Goal: Information Seeking & Learning: Compare options

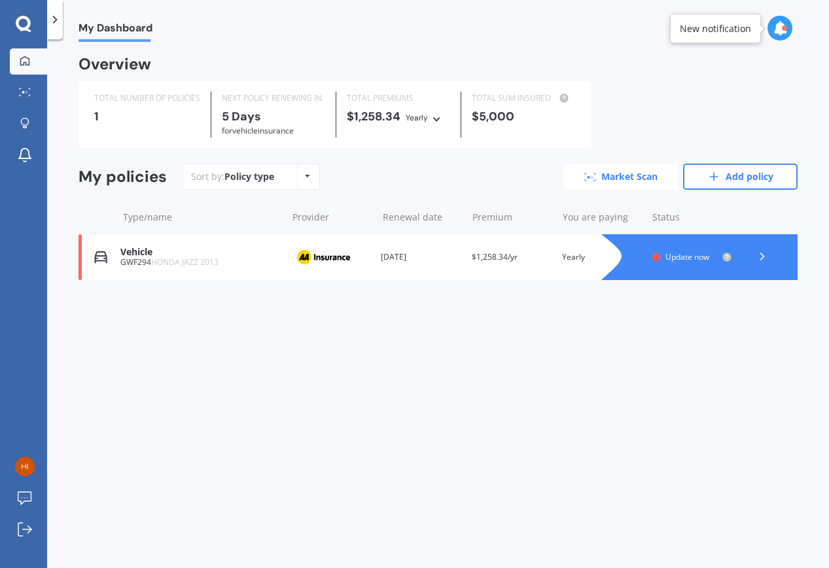
click at [636, 174] on link "Market Scan" at bounding box center [620, 176] width 114 height 26
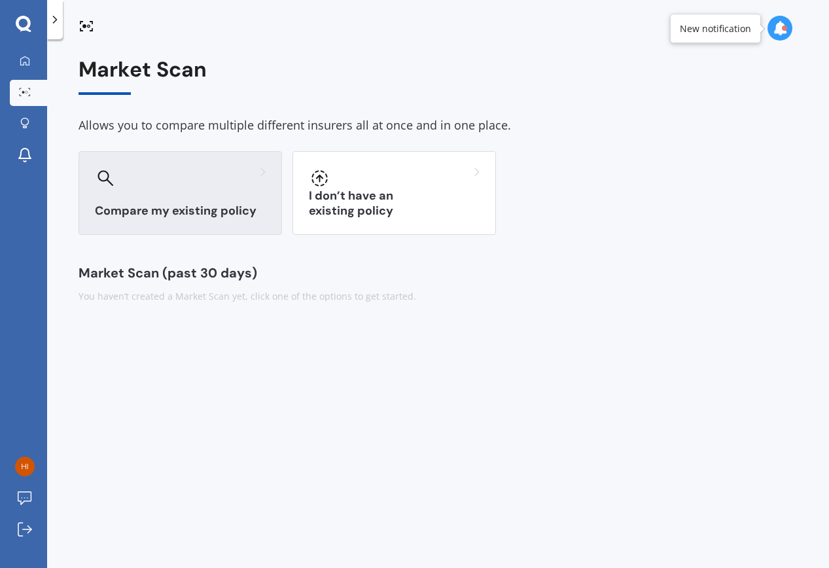
click at [175, 199] on div "Compare my existing policy" at bounding box center [179, 193] width 203 height 84
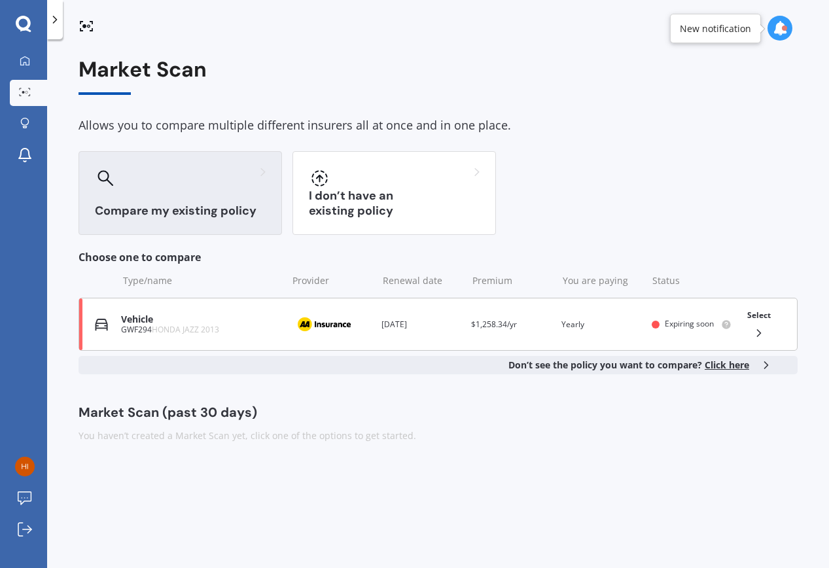
click at [758, 326] on icon at bounding box center [758, 332] width 13 height 13
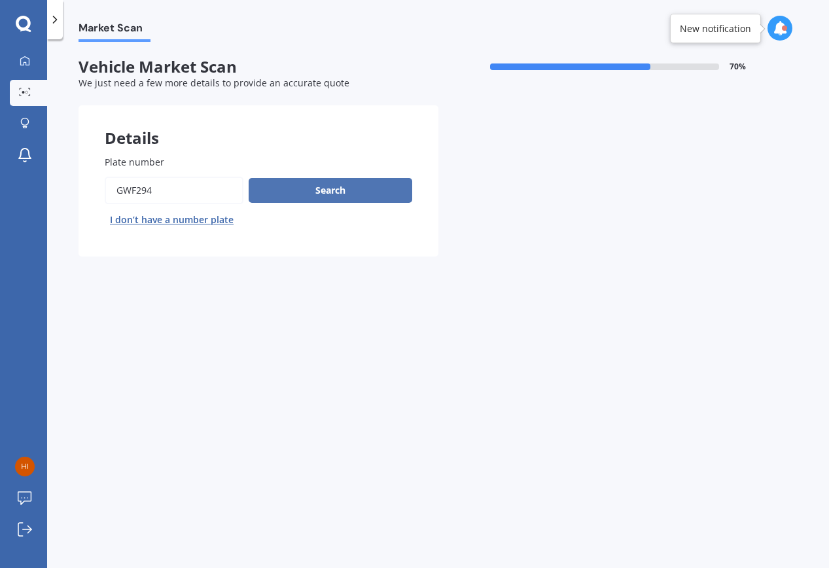
click at [339, 190] on button "Search" at bounding box center [330, 190] width 163 height 25
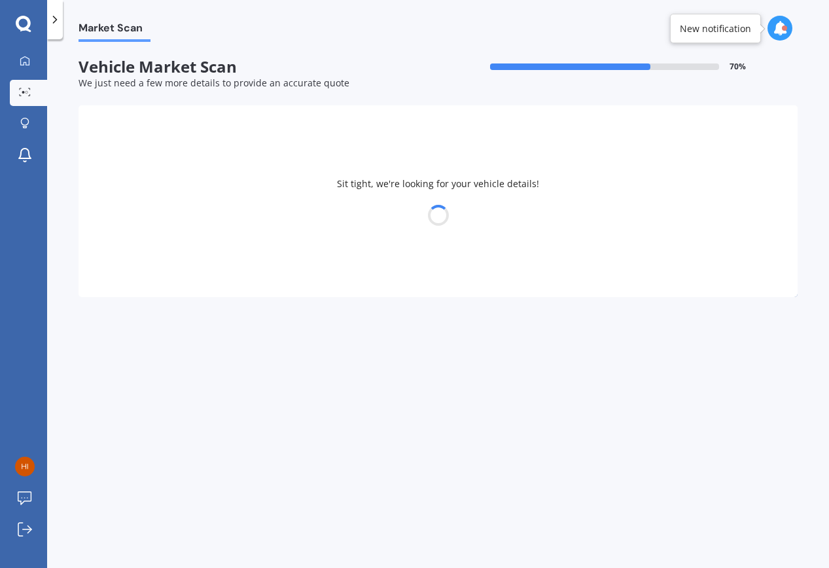
select select "HONDA"
select select "JAZZ"
select select "26"
select select "08"
select select "1939"
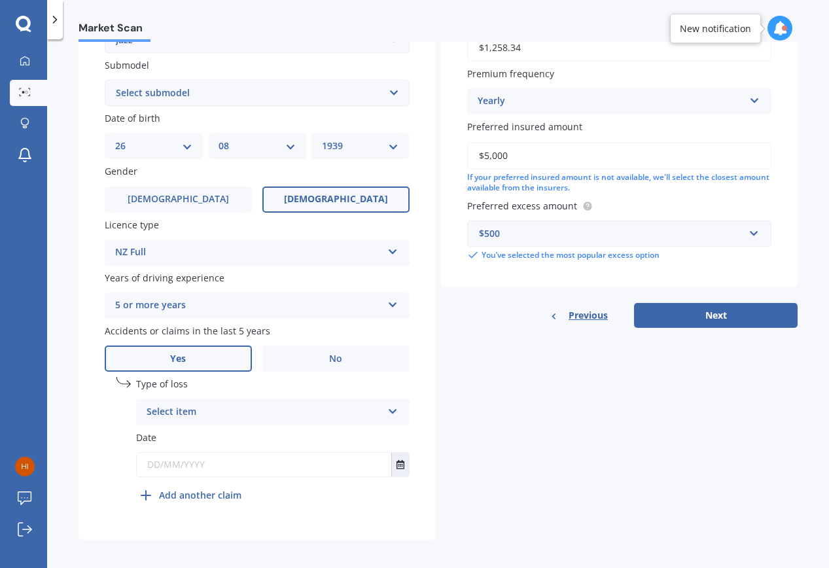
scroll to position [337, 0]
click at [390, 405] on icon at bounding box center [392, 409] width 11 height 9
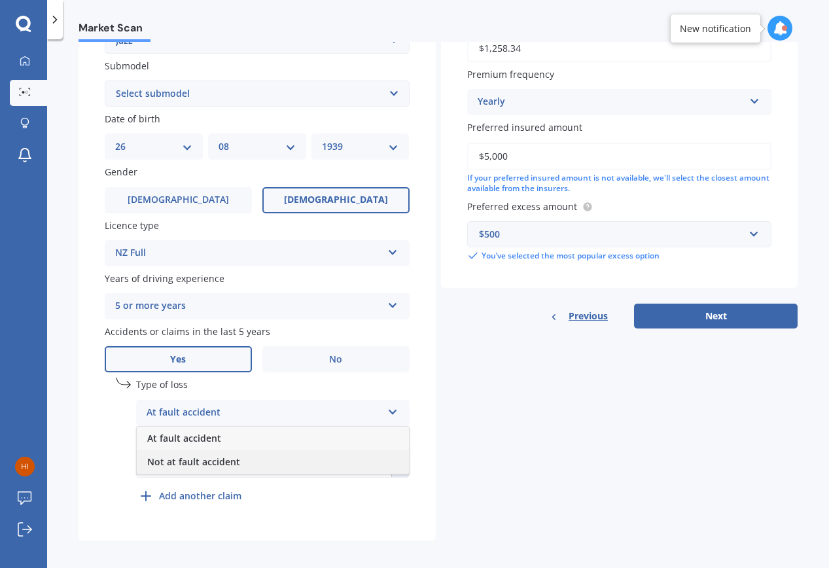
click at [206, 456] on span "Not at fault accident" at bounding box center [193, 461] width 93 height 12
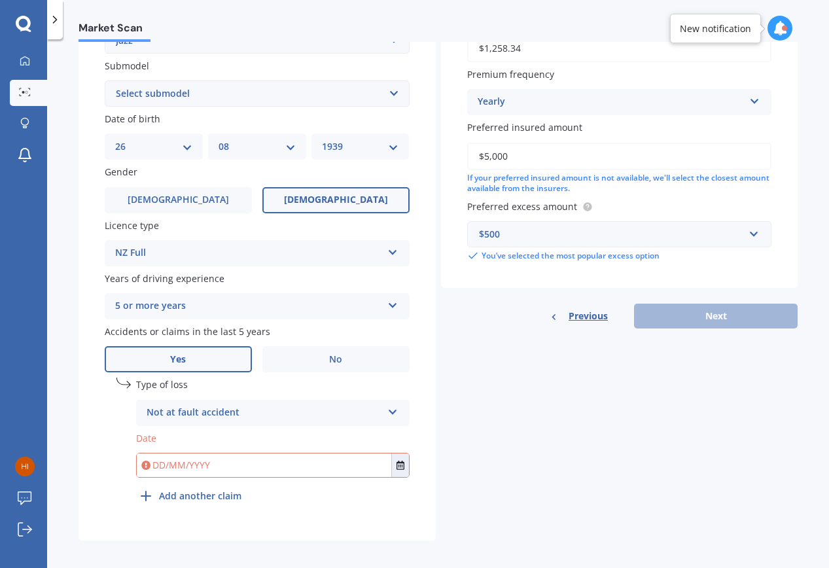
scroll to position [315, 0]
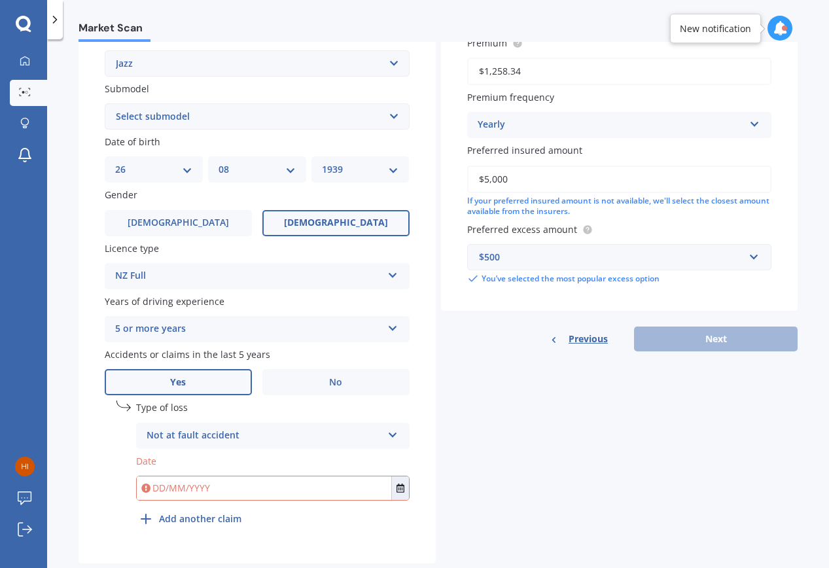
click at [191, 481] on input "text" at bounding box center [264, 488] width 254 height 24
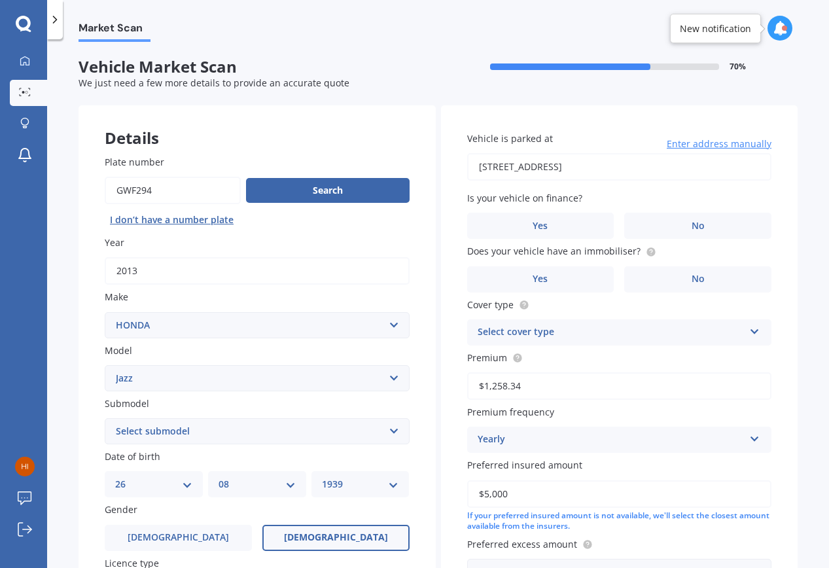
scroll to position [0, 0]
click at [702, 223] on label "No" at bounding box center [697, 226] width 147 height 26
click at [0, 0] on input "No" at bounding box center [0, 0] width 0 height 0
type input "[DATE]"
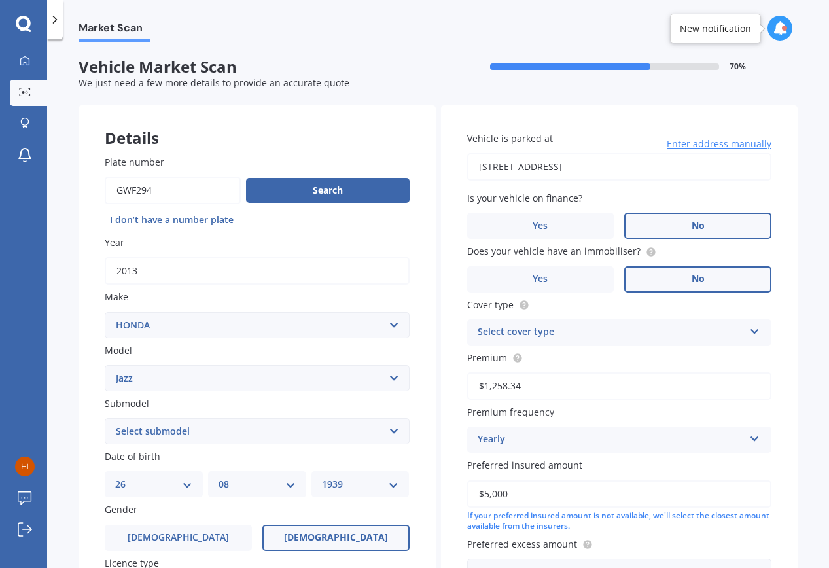
click at [683, 275] on label "No" at bounding box center [697, 279] width 147 height 26
click at [0, 0] on input "No" at bounding box center [0, 0] width 0 height 0
click at [749, 326] on icon at bounding box center [754, 328] width 11 height 9
click at [521, 352] on span "Comprehensive" at bounding box center [512, 357] width 69 height 12
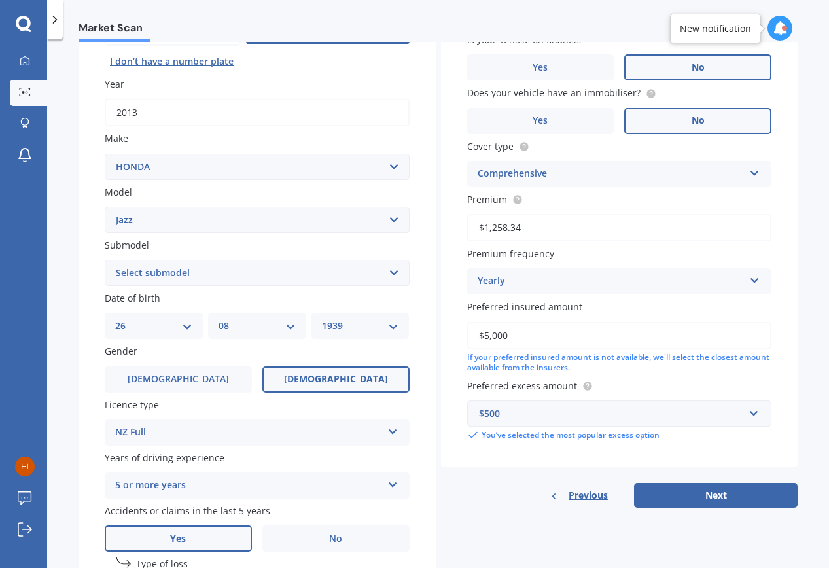
scroll to position [160, 0]
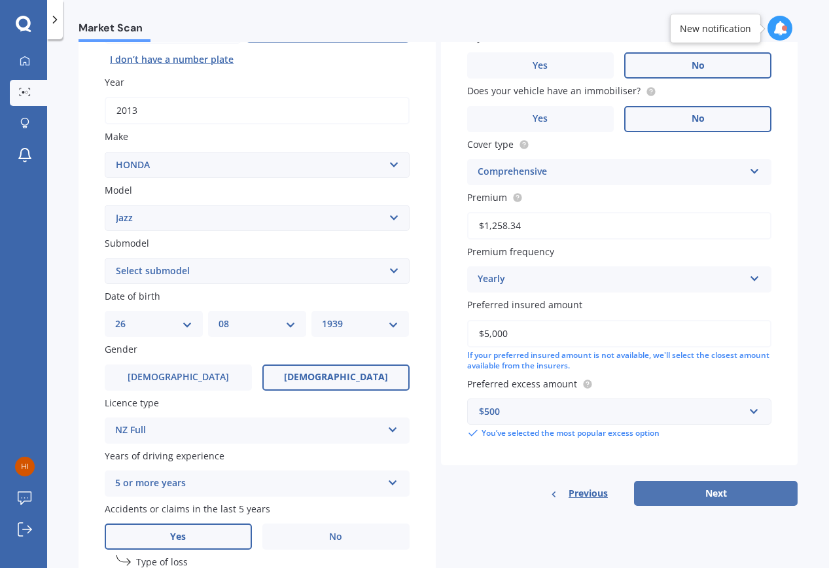
click at [676, 491] on button "Next" at bounding box center [715, 493] width 163 height 25
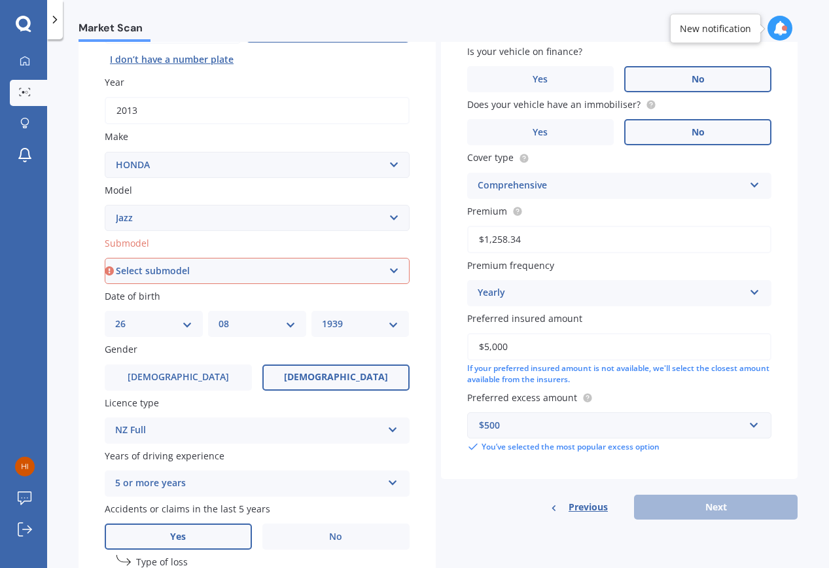
click at [673, 502] on div "Previous Next" at bounding box center [619, 506] width 357 height 25
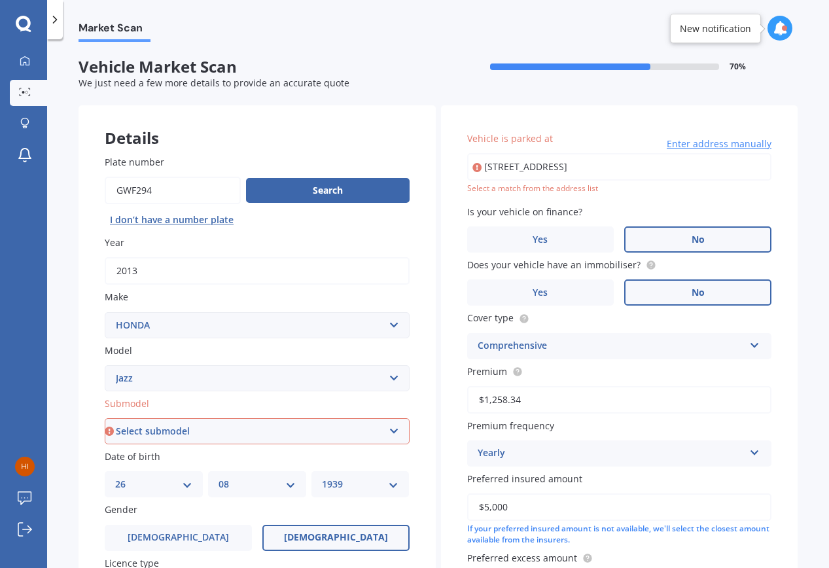
scroll to position [0, 0]
click at [187, 215] on button "I don’t have a number plate" at bounding box center [172, 219] width 134 height 21
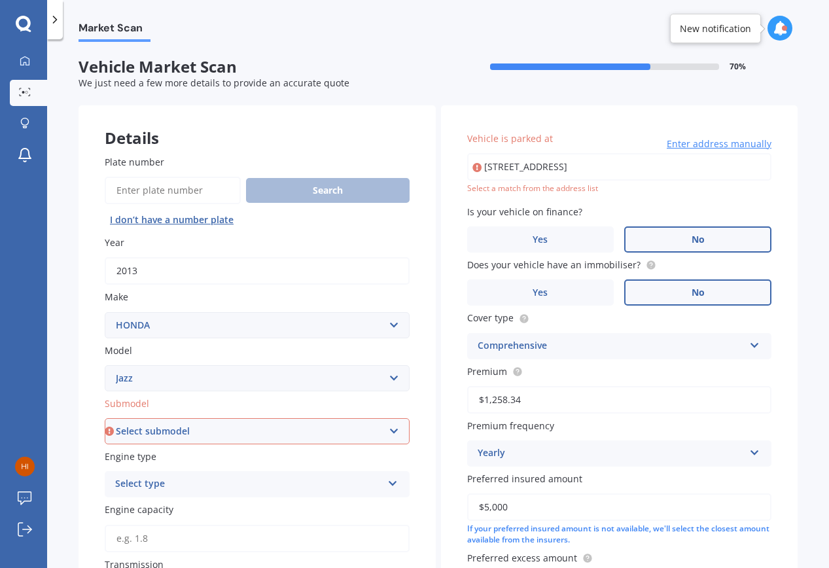
select select
click at [186, 219] on button "I don’t have a number plate" at bounding box center [172, 219] width 134 height 21
click at [175, 188] on input "Plate number" at bounding box center [173, 190] width 136 height 27
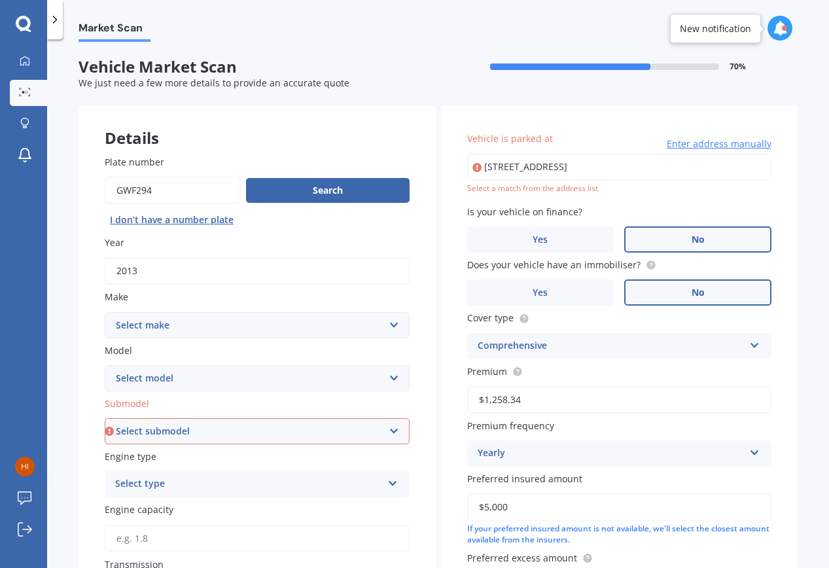
type input "GWF294"
click at [388, 319] on select "Select make AC ALFA ROMEO ASTON [PERSON_NAME] AUDI AUSTIN BEDFORD Bentley BMW B…" at bounding box center [257, 325] width 305 height 26
select select "HONDA"
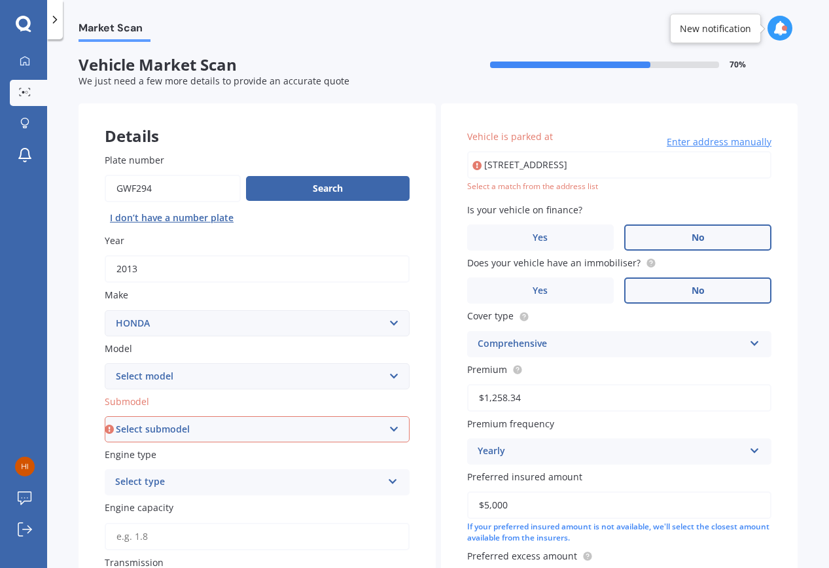
select select "1.3"
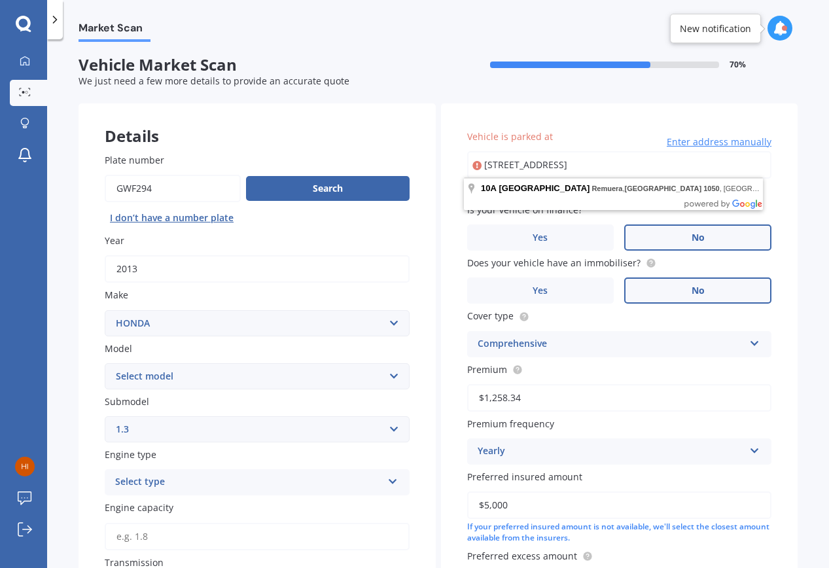
click at [387, 474] on icon at bounding box center [392, 478] width 11 height 9
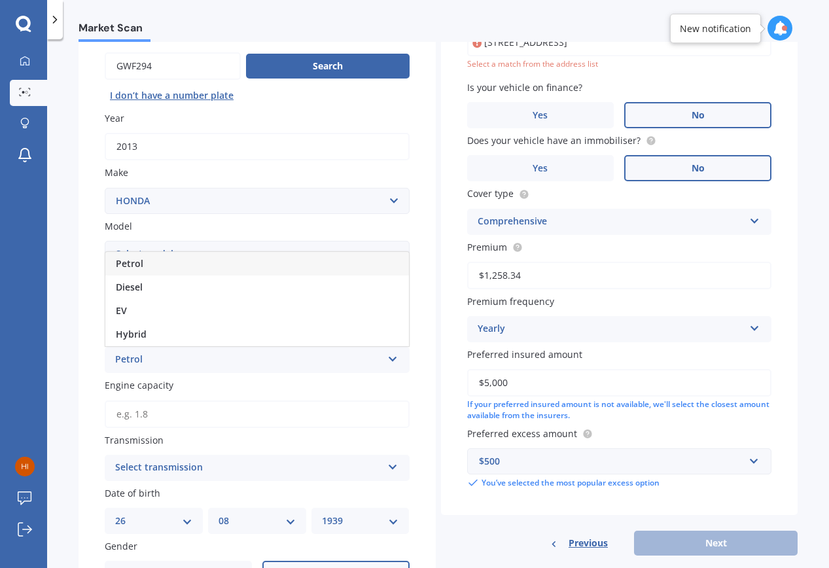
scroll to position [126, 0]
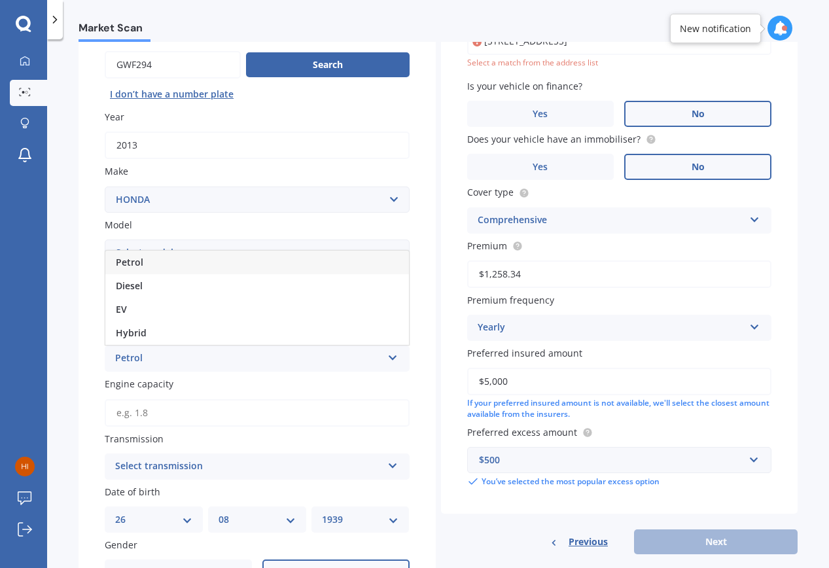
click at [134, 258] on span "Petrol" at bounding box center [129, 262] width 27 height 12
click at [251, 402] on input "Engine capacity" at bounding box center [257, 412] width 305 height 27
click at [163, 409] on input "Engine capacity" at bounding box center [257, 412] width 305 height 27
drag, startPoint x: 164, startPoint y: 407, endPoint x: 122, endPoint y: 405, distance: 42.6
click at [161, 408] on input "Engine capacity" at bounding box center [257, 412] width 305 height 27
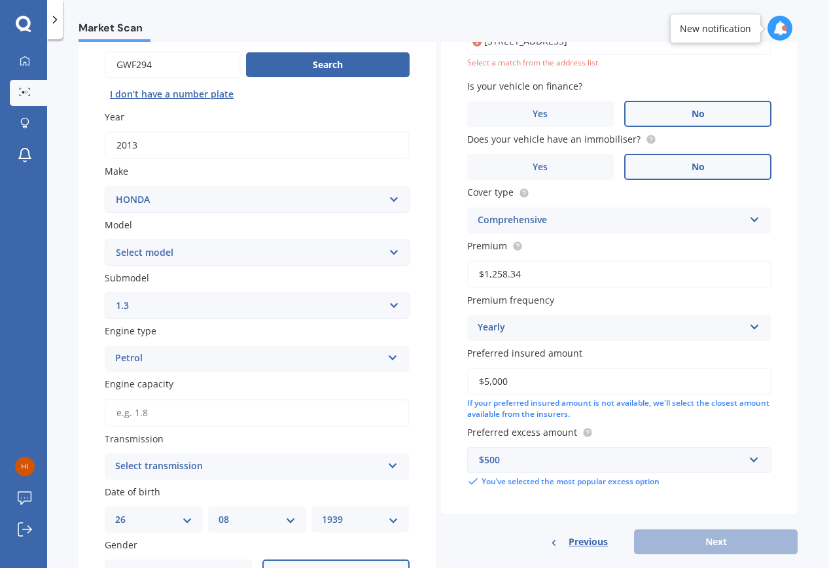
click at [144, 405] on input "Engine capacity" at bounding box center [257, 412] width 305 height 27
type input "1.5"
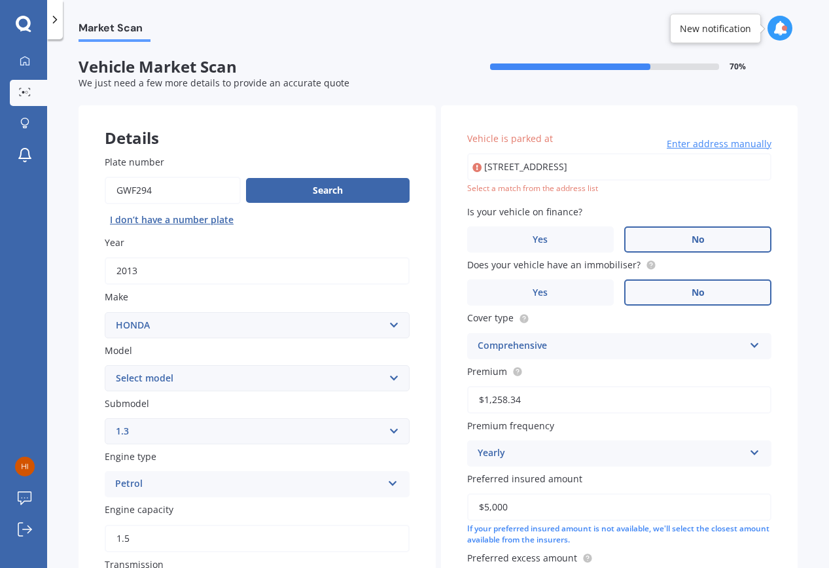
scroll to position [0, 0]
click at [392, 373] on select "Select model Accord Acty Acura Airwave Ascot Avancier Beat Capa City Civic Conc…" at bounding box center [257, 378] width 305 height 26
select select "JAZZ"
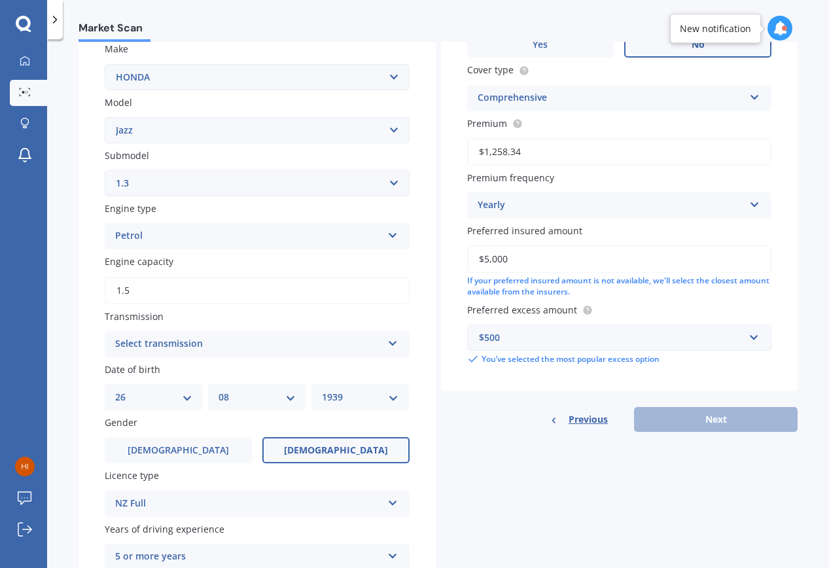
scroll to position [249, 0]
select select "1.5 SPORTS"
click at [390, 335] on icon at bounding box center [392, 339] width 11 height 9
click at [256, 343] on div "Auto" at bounding box center [248, 343] width 267 height 16
click at [390, 337] on icon at bounding box center [392, 340] width 11 height 9
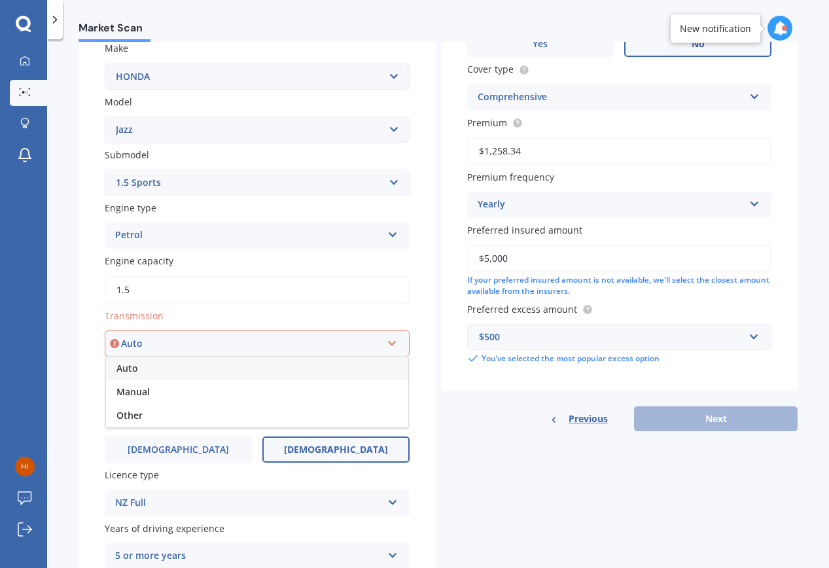
click at [123, 363] on span "Auto" at bounding box center [127, 368] width 22 height 12
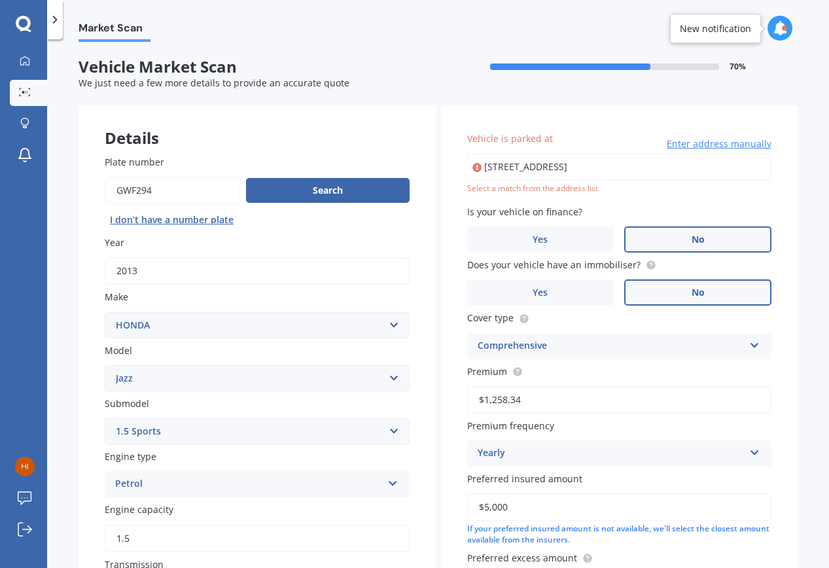
scroll to position [0, 0]
click at [479, 166] on input "[STREET_ADDRESS]" at bounding box center [619, 166] width 305 height 27
type input "[STREET_ADDRESS]"
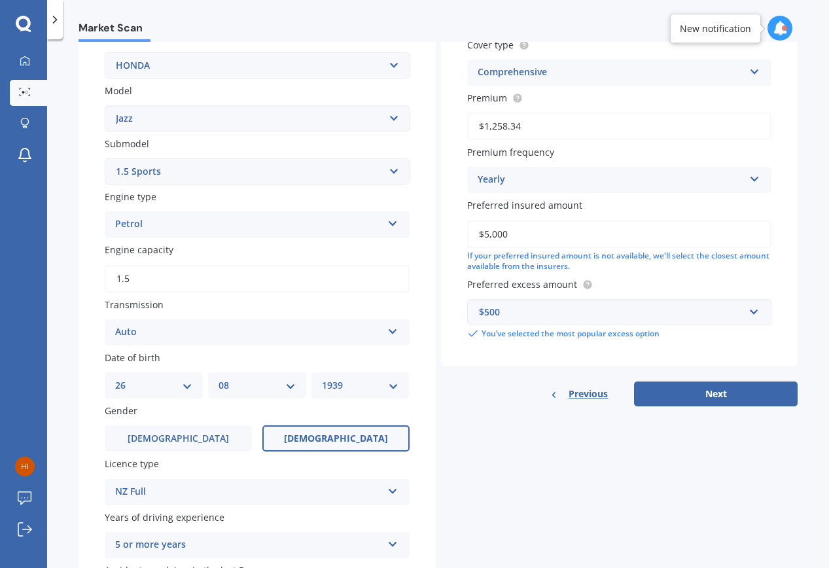
scroll to position [261, 0]
click at [517, 279] on span "Preferred excess amount" at bounding box center [522, 283] width 110 height 12
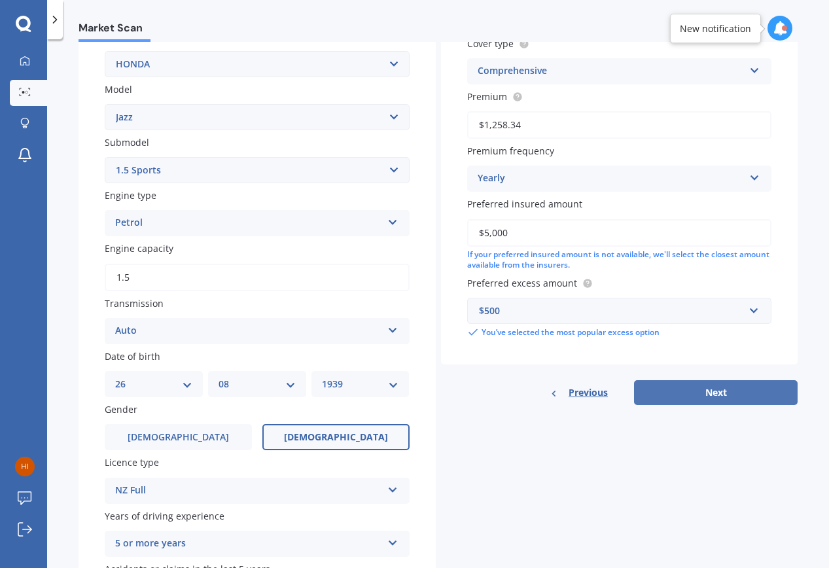
click at [701, 389] on button "Next" at bounding box center [715, 392] width 163 height 25
select select "26"
select select "08"
select select "1939"
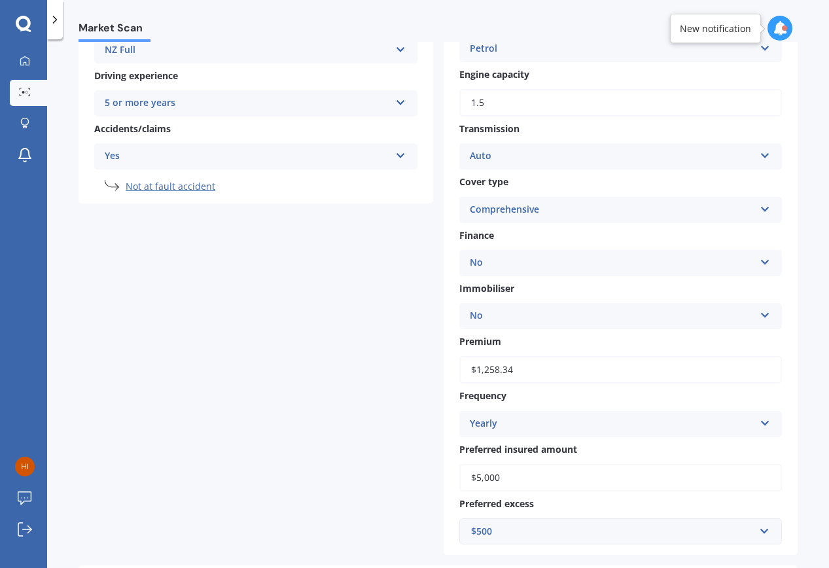
click at [685, 388] on label "Frequency" at bounding box center [618, 395] width 318 height 14
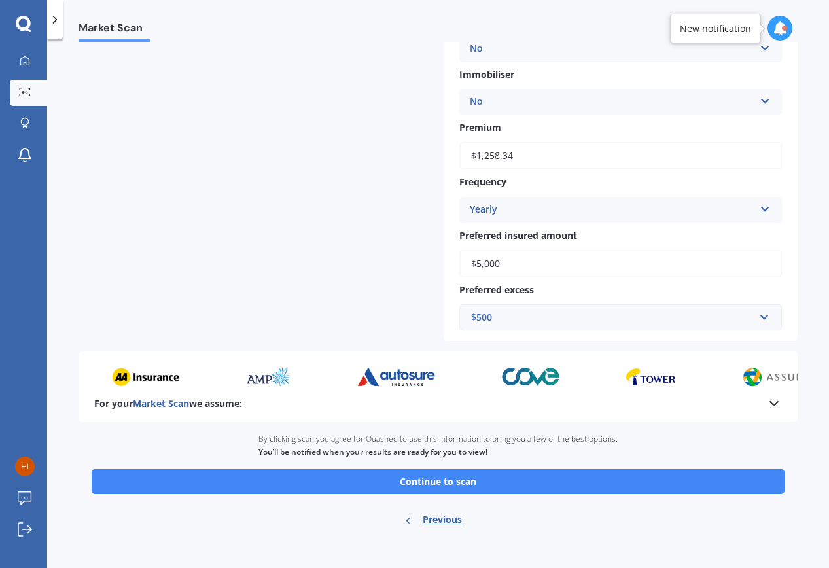
scroll to position [473, 0]
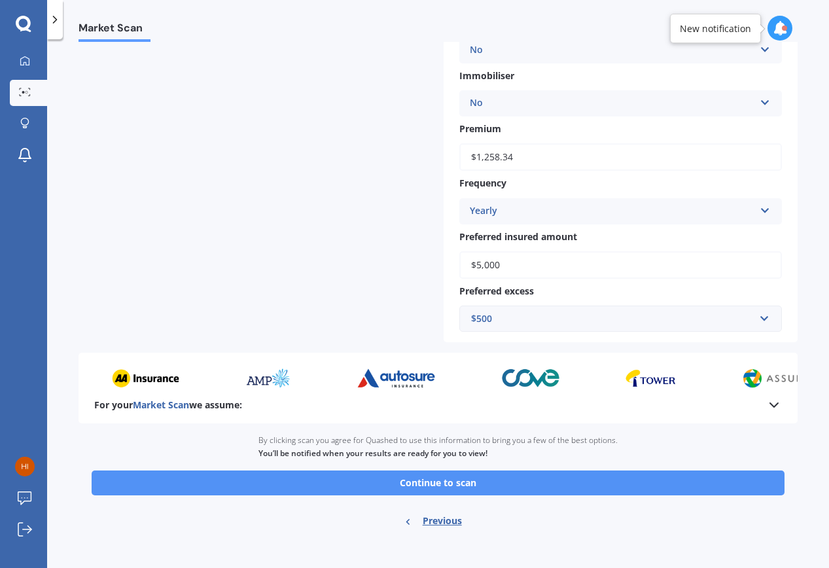
click at [496, 481] on button "Continue to scan" at bounding box center [438, 482] width 693 height 25
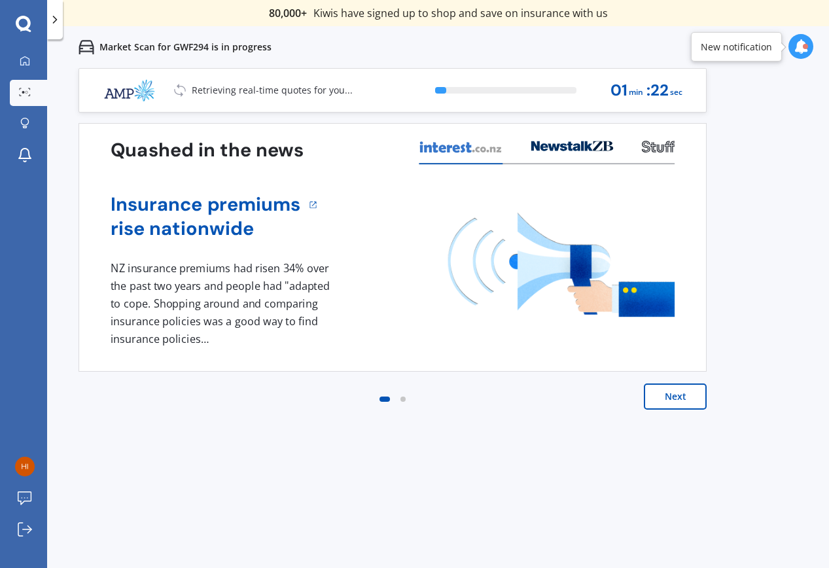
click at [687, 396] on button "Next" at bounding box center [675, 396] width 63 height 26
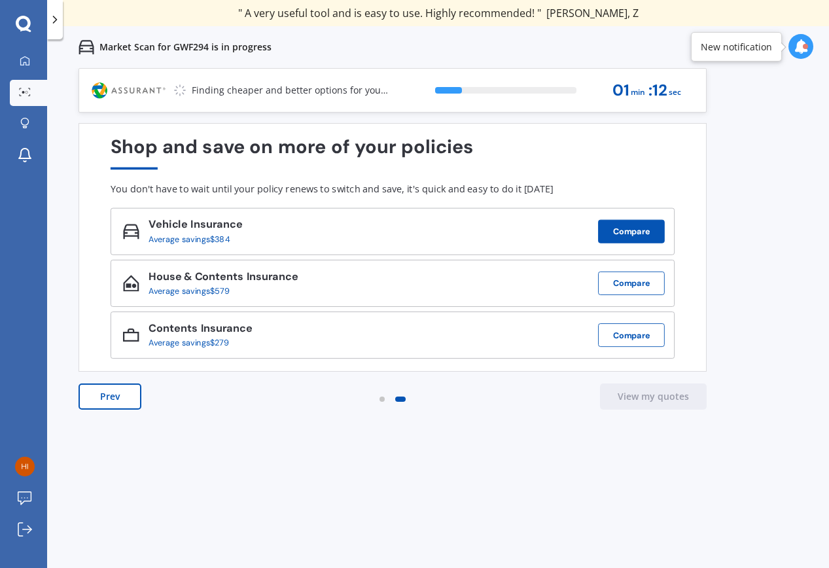
click at [627, 229] on button "Compare" at bounding box center [631, 232] width 67 height 24
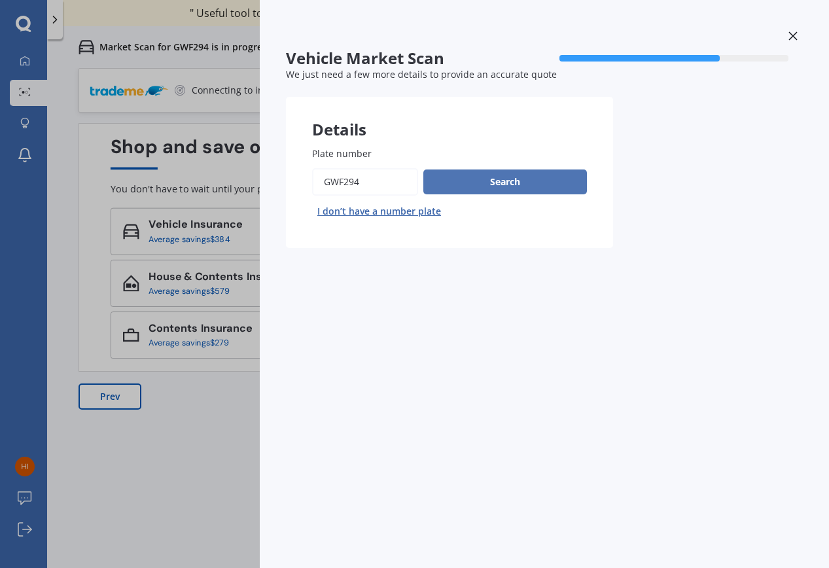
click at [541, 177] on button "Search" at bounding box center [504, 181] width 163 height 25
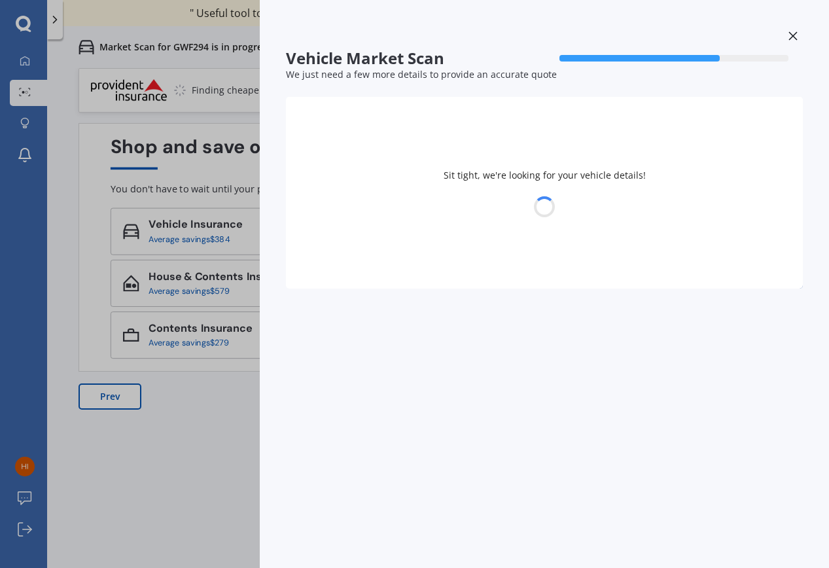
select select "HONDA"
select select "JAZZ"
select select "26"
select select "08"
select select "1939"
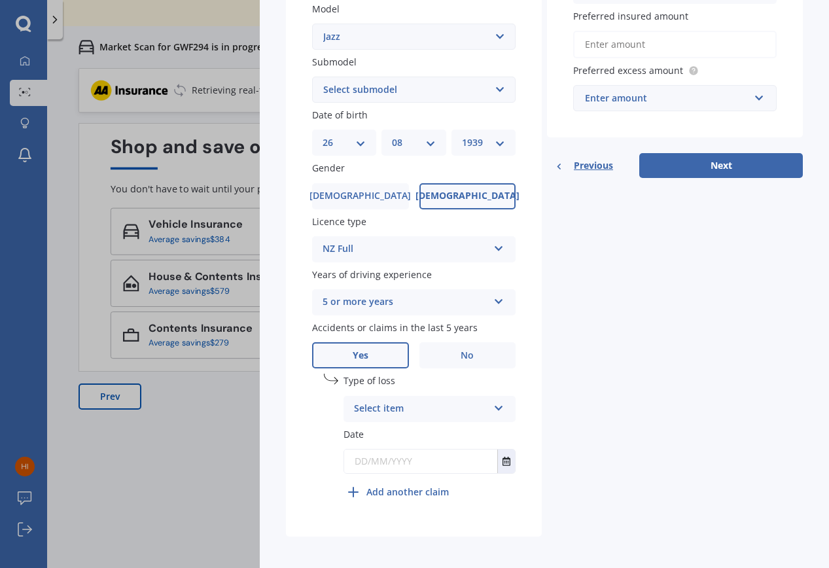
scroll to position [331, 0]
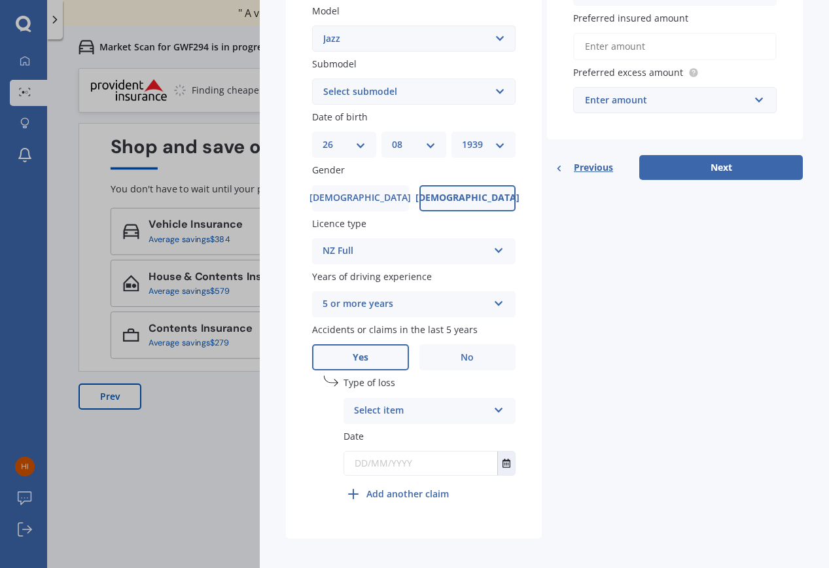
click at [137, 12] on div "Vehicle Market Scan 70 % We just need a few more details to provide an accurate…" at bounding box center [414, 284] width 829 height 568
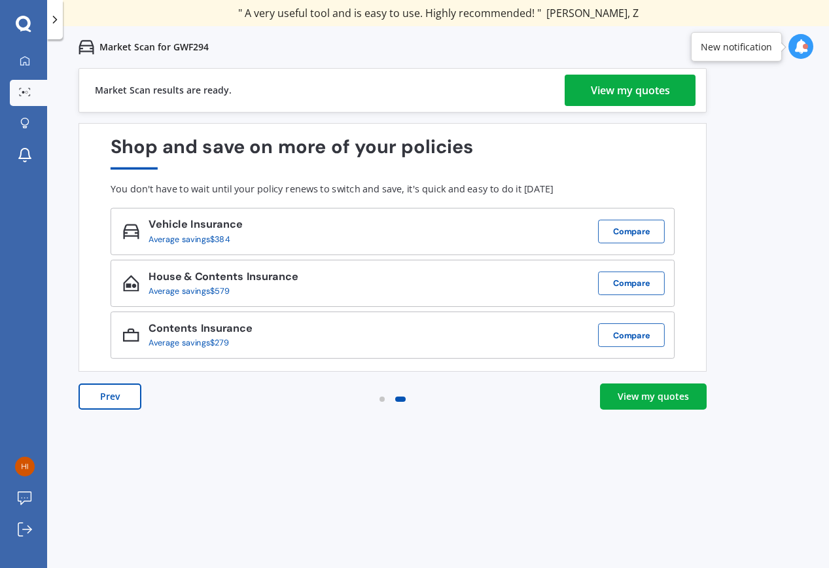
click at [606, 86] on div "View my quotes" at bounding box center [630, 90] width 79 height 31
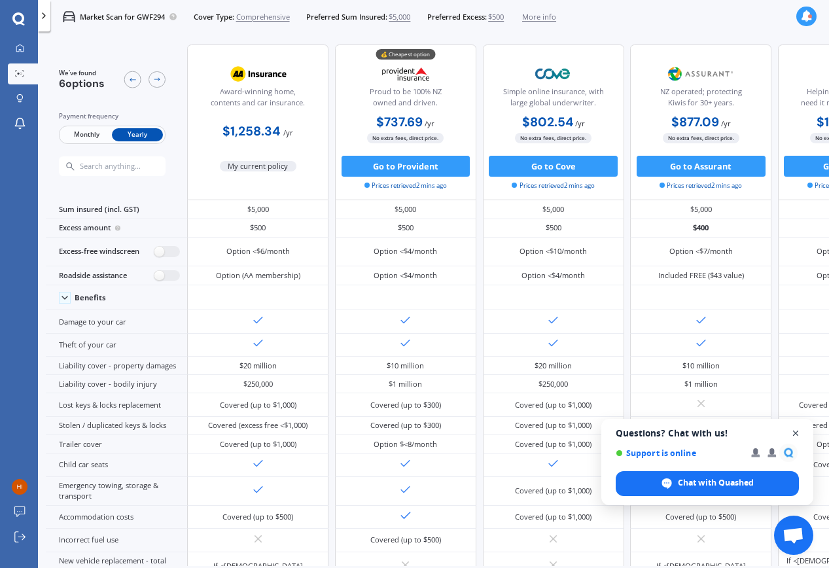
click at [797, 432] on span "Close chat" at bounding box center [795, 433] width 16 height 16
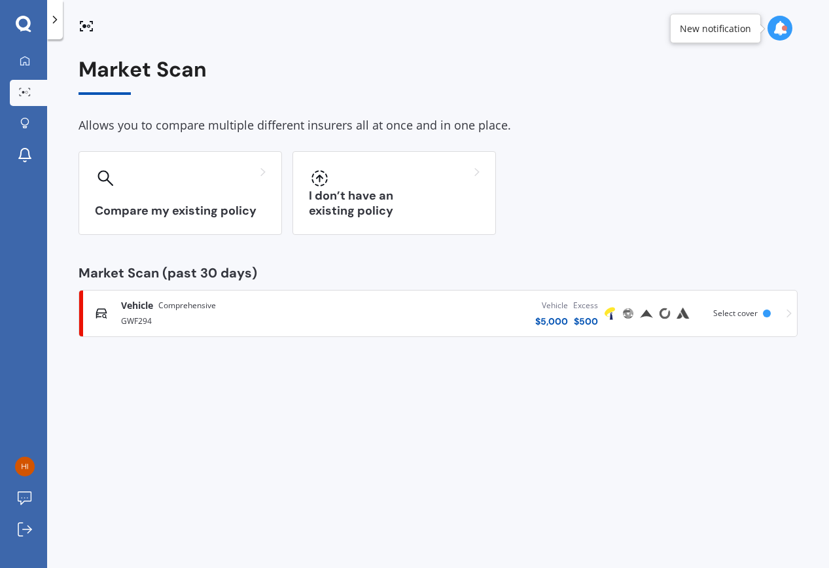
drag, startPoint x: 799, startPoint y: 27, endPoint x: 772, endPoint y: 27, distance: 26.8
click at [799, 27] on div at bounding box center [787, 29] width 41 height 26
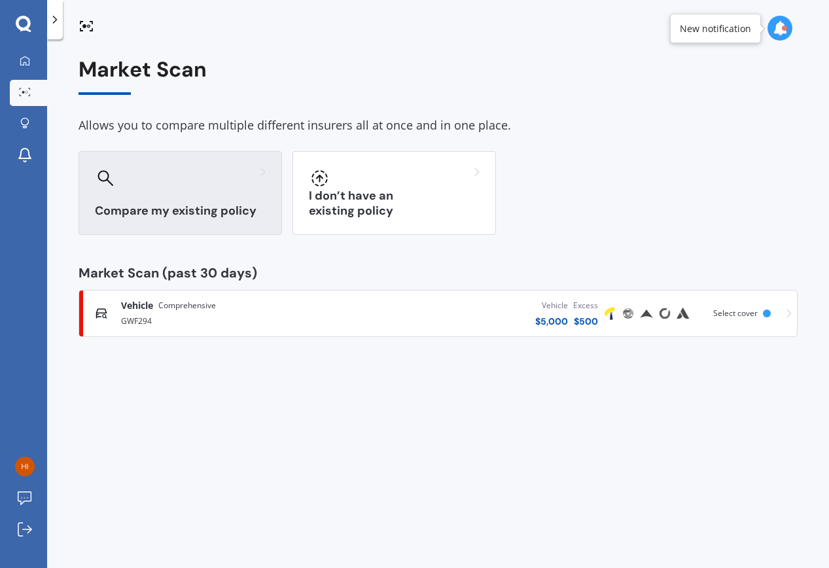
click at [195, 203] on h3 "Compare my existing policy" at bounding box center [180, 210] width 171 height 15
